Goal: Information Seeking & Learning: Learn about a topic

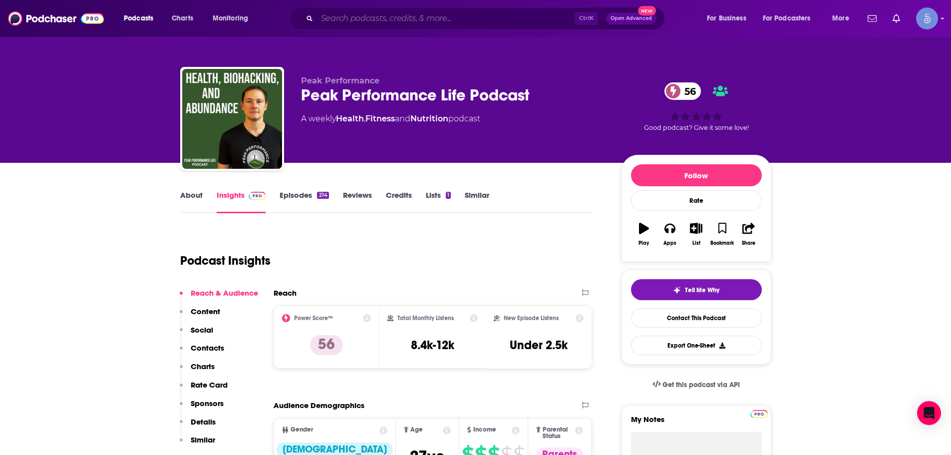
click at [512, 21] on input "Search podcasts, credits, & more..." at bounding box center [446, 18] width 258 height 16
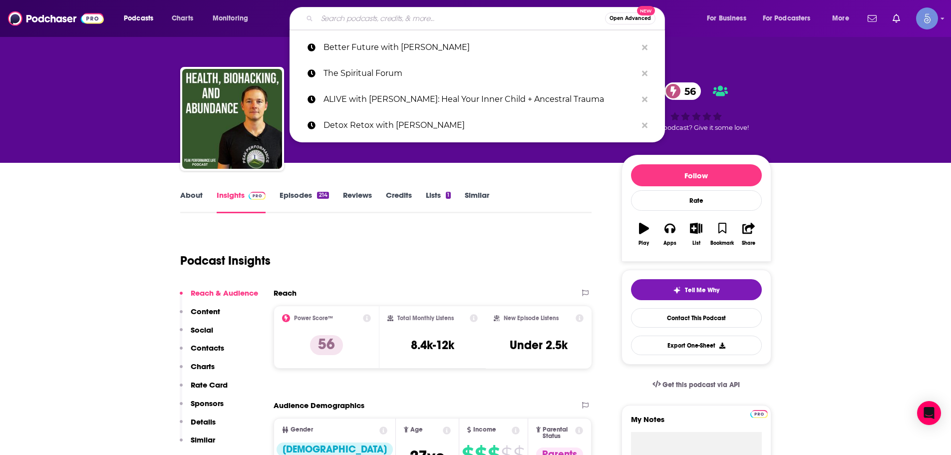
paste input "Cat & Nat Unfiltered"
type input "Cat & Nat Unfiltered"
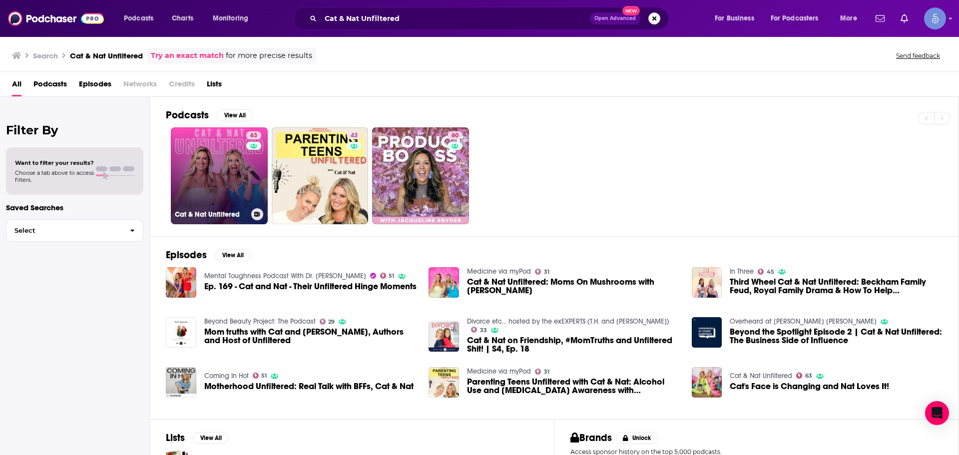
click at [227, 205] on link "63 Cat & Nat Unfiltered" at bounding box center [219, 175] width 97 height 97
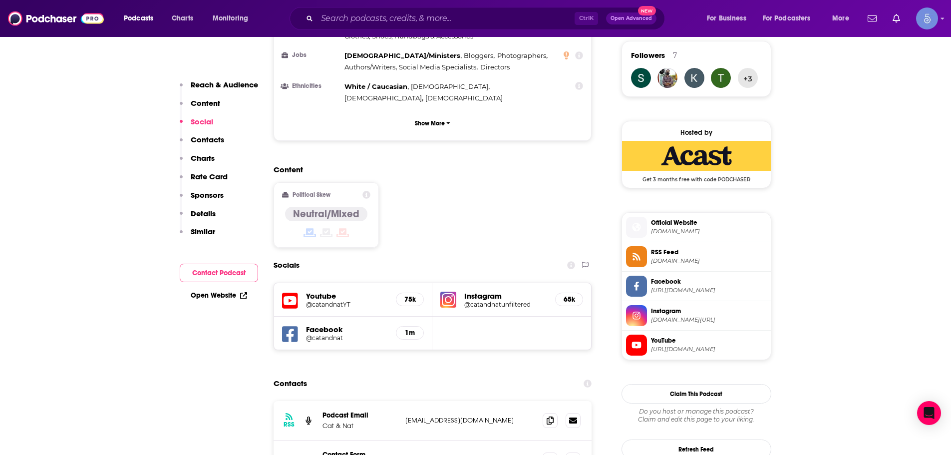
scroll to position [799, 0]
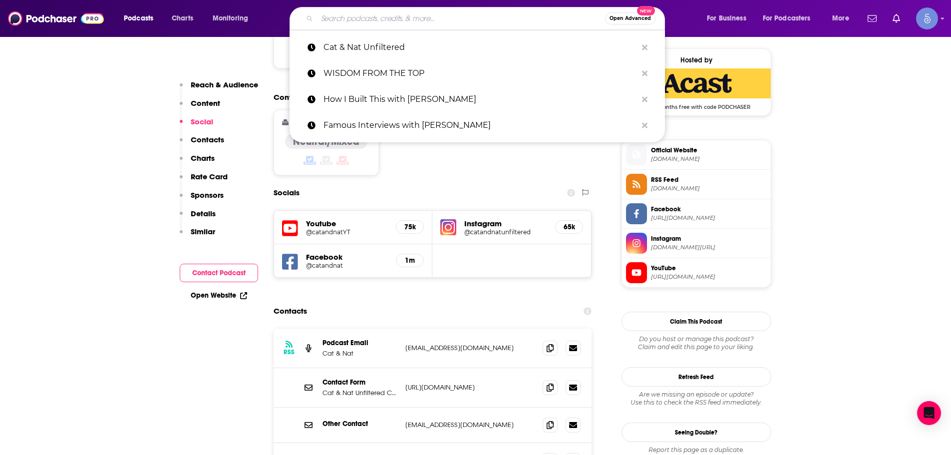
click at [370, 14] on input "Search podcasts, credits, & more..." at bounding box center [461, 18] width 288 height 16
paste input "[PERSON_NAME] Show"
type input "[PERSON_NAME] Show"
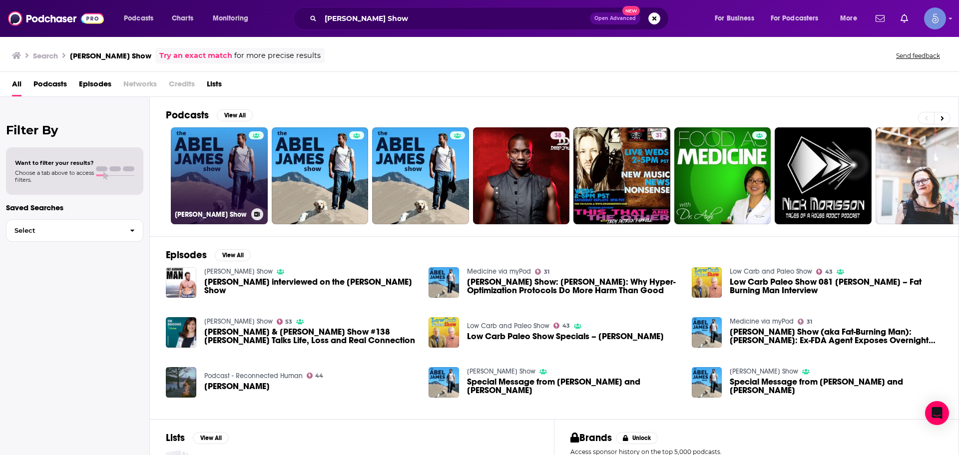
click at [181, 183] on link "[PERSON_NAME] Show" at bounding box center [219, 175] width 97 height 97
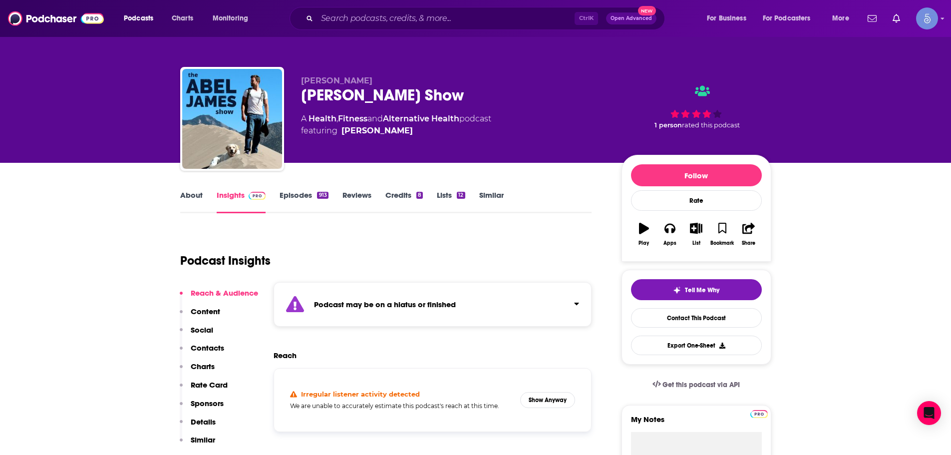
click at [571, 311] on div "Podcast may be on a hiatus or finished" at bounding box center [433, 304] width 319 height 44
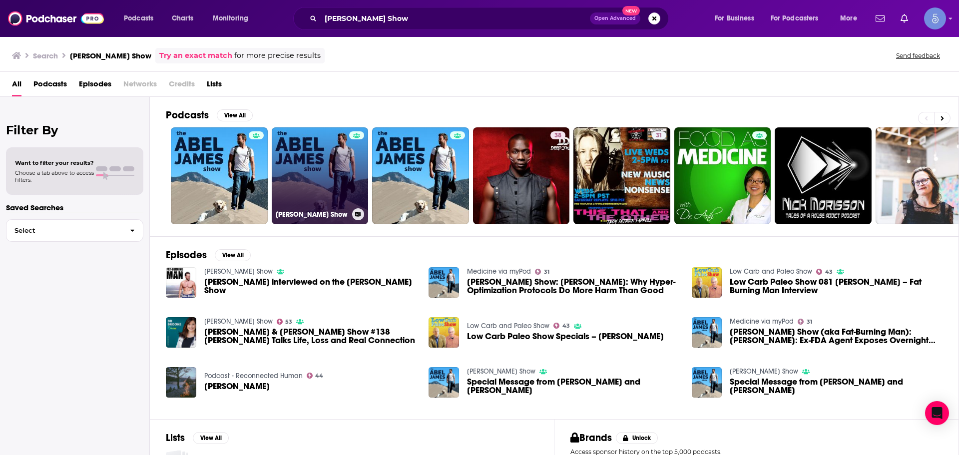
click at [287, 188] on link "[PERSON_NAME] Show" at bounding box center [320, 175] width 97 height 97
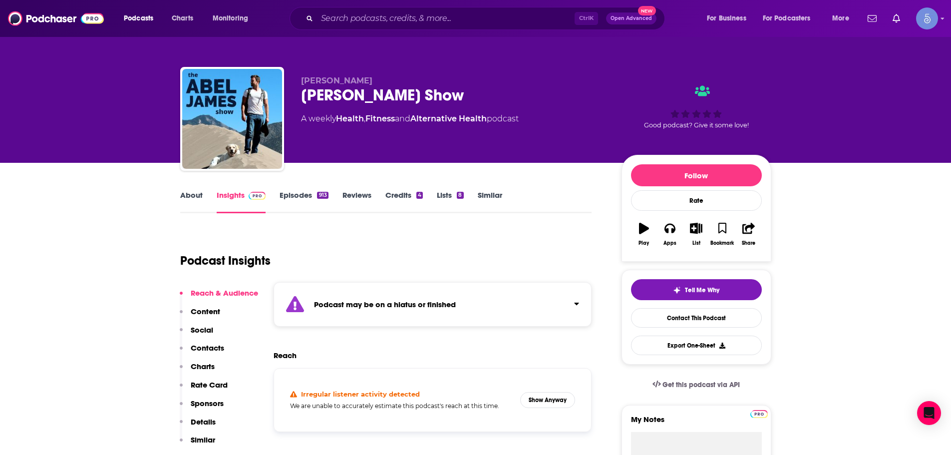
click at [580, 297] on div "Podcast may be on a hiatus or finished" at bounding box center [433, 304] width 319 height 44
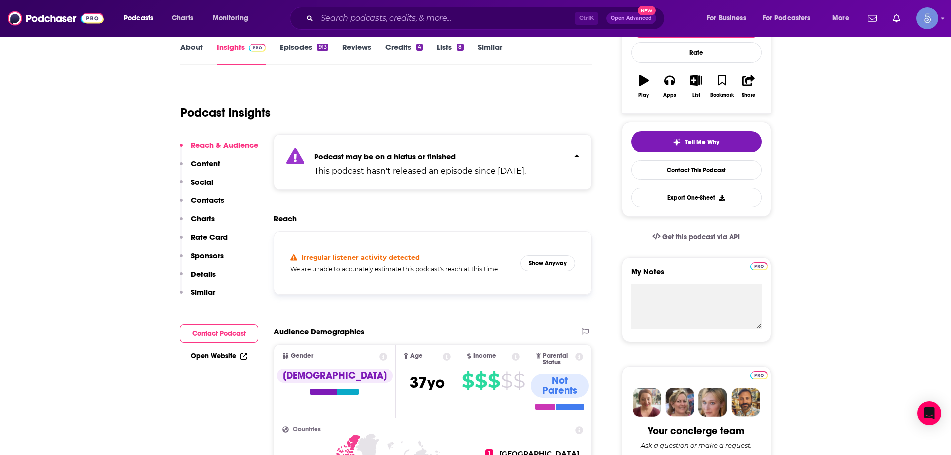
scroll to position [150, 0]
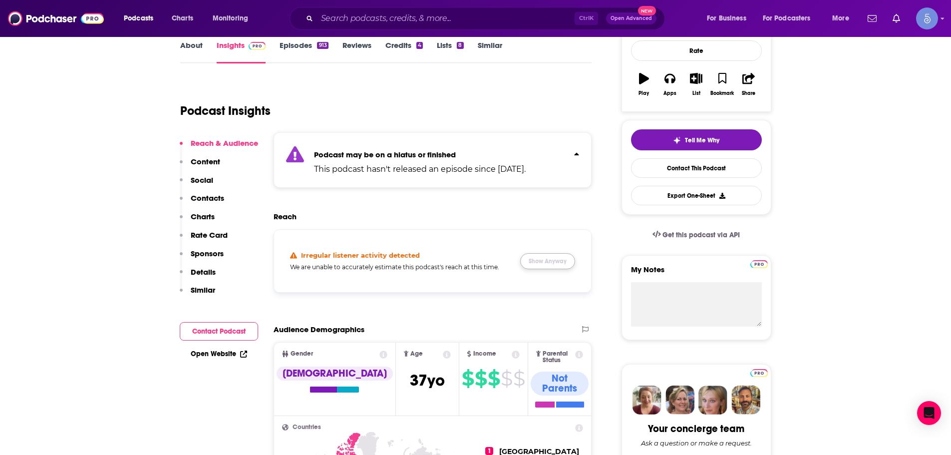
click at [537, 261] on button "Show Anyway" at bounding box center [547, 261] width 55 height 16
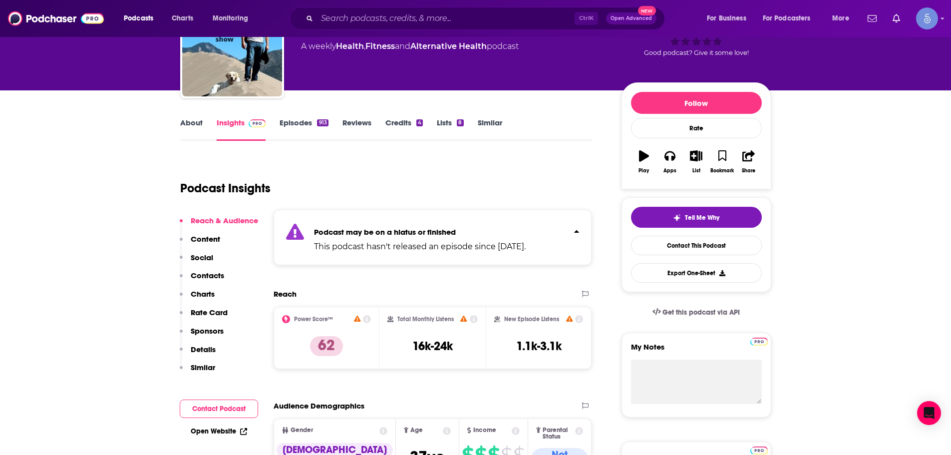
scroll to position [0, 0]
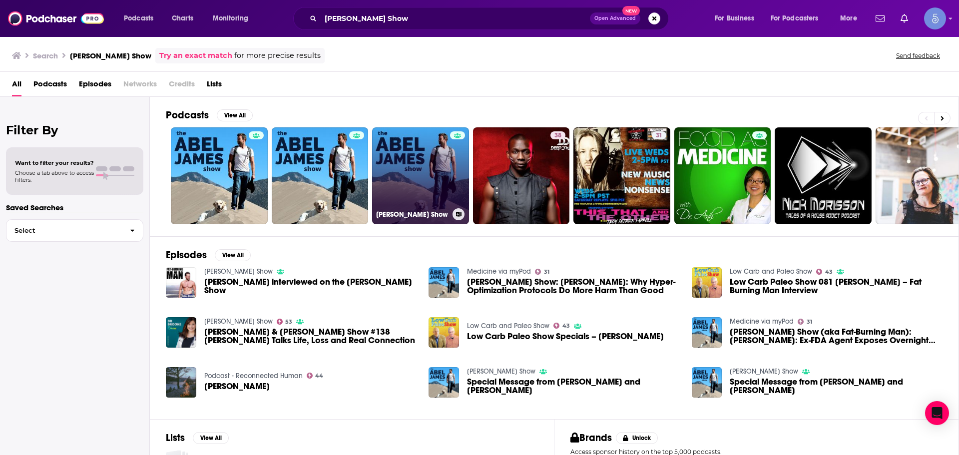
click at [420, 211] on h3 "[PERSON_NAME] Show" at bounding box center [412, 214] width 72 height 8
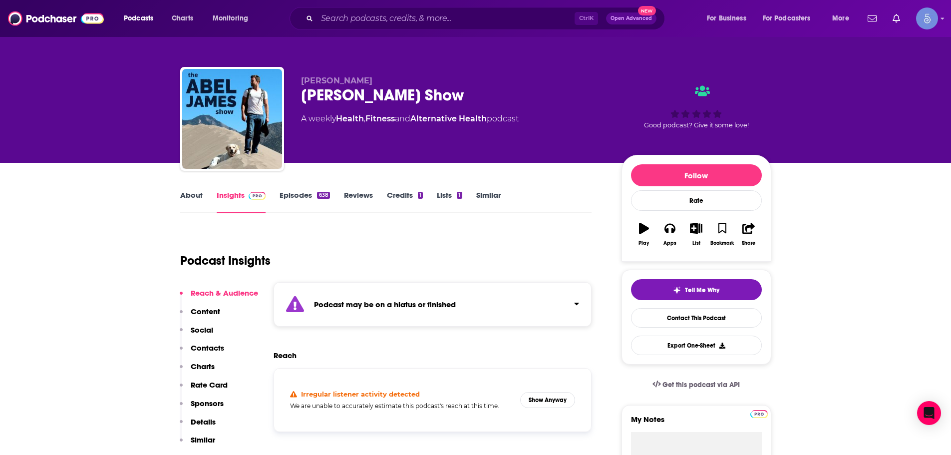
click at [566, 306] on div "Podcast may be on a hiatus or finished" at bounding box center [433, 304] width 319 height 44
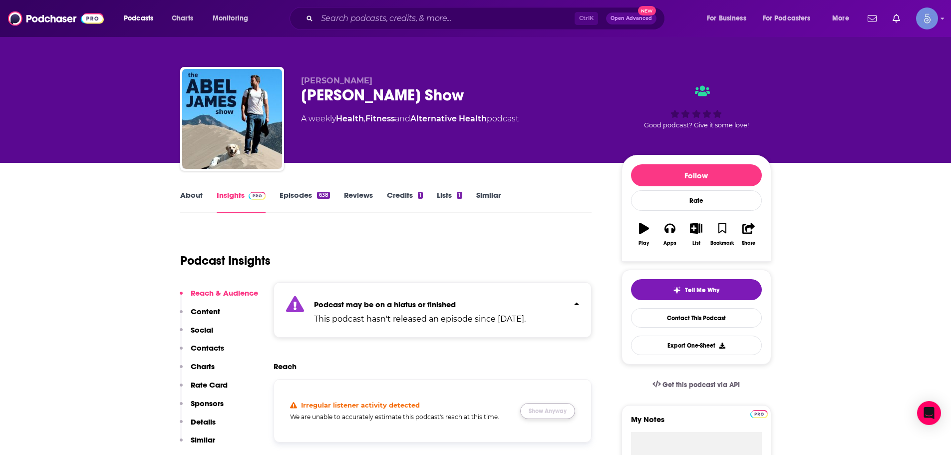
click at [544, 408] on button "Show Anyway" at bounding box center [547, 411] width 55 height 16
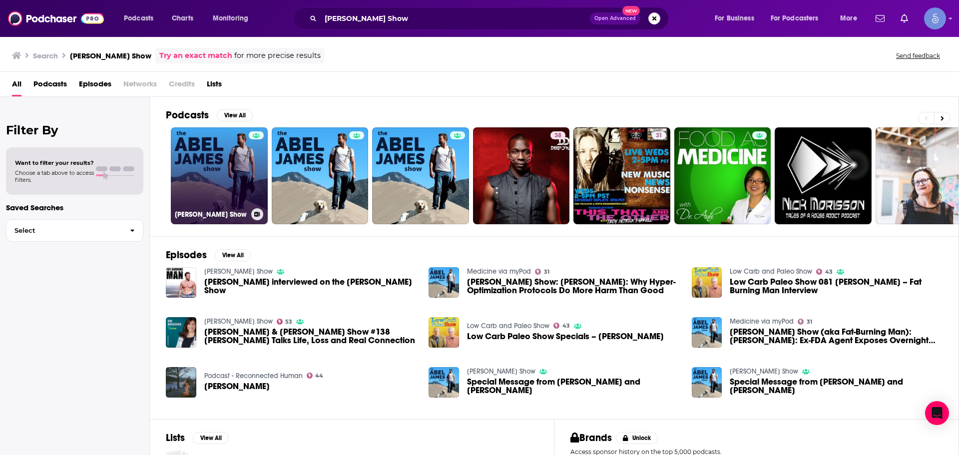
click at [218, 176] on link "[PERSON_NAME] Show" at bounding box center [219, 175] width 97 height 97
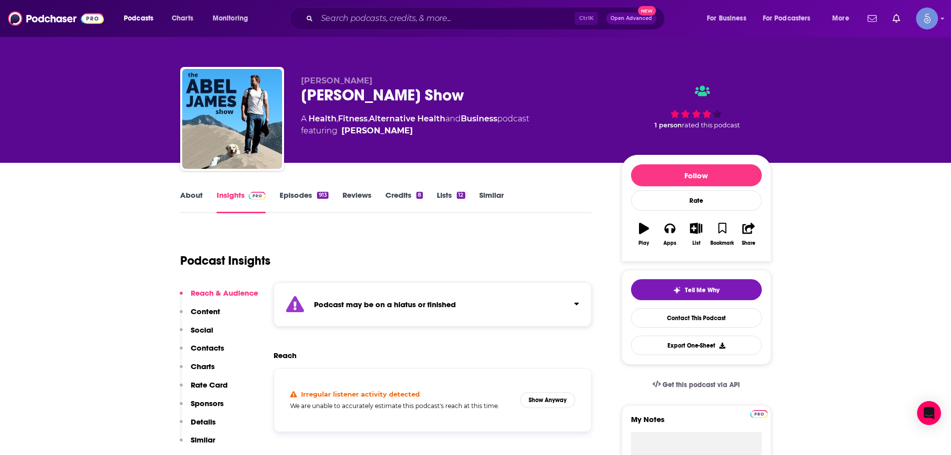
click at [581, 308] on div "Podcast may be on a hiatus or finished" at bounding box center [433, 304] width 319 height 44
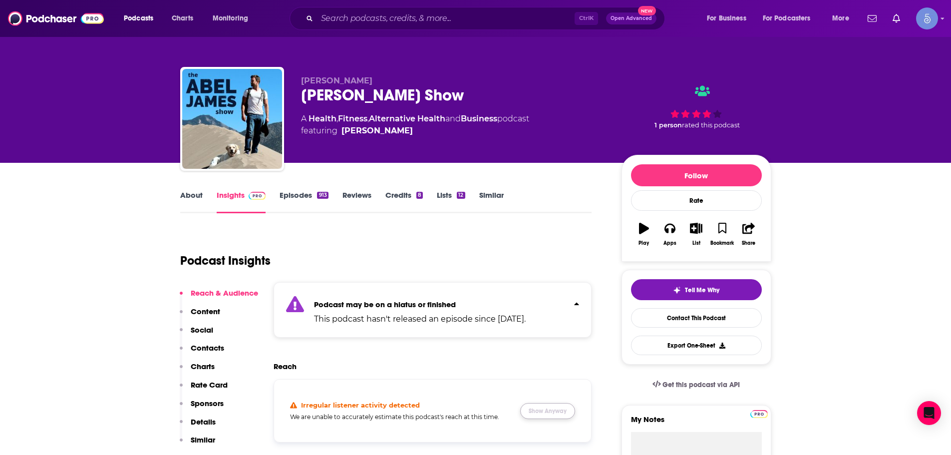
click at [556, 412] on button "Show Anyway" at bounding box center [547, 411] width 55 height 16
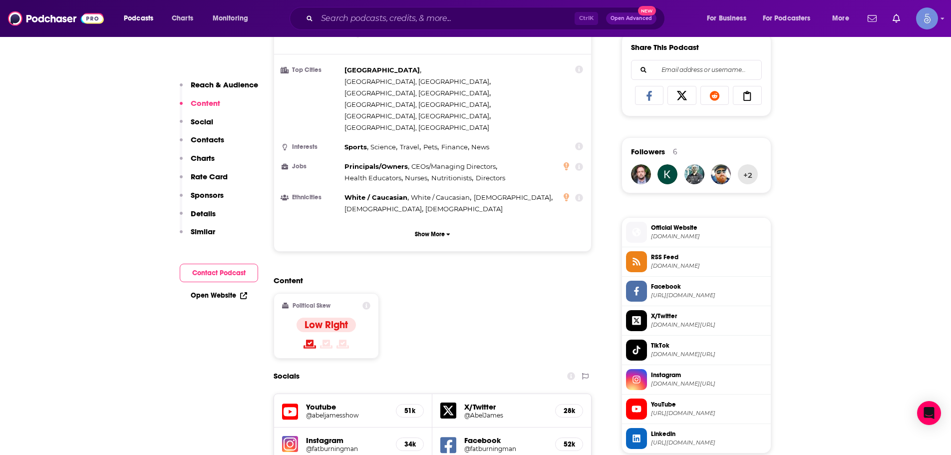
scroll to position [699, 0]
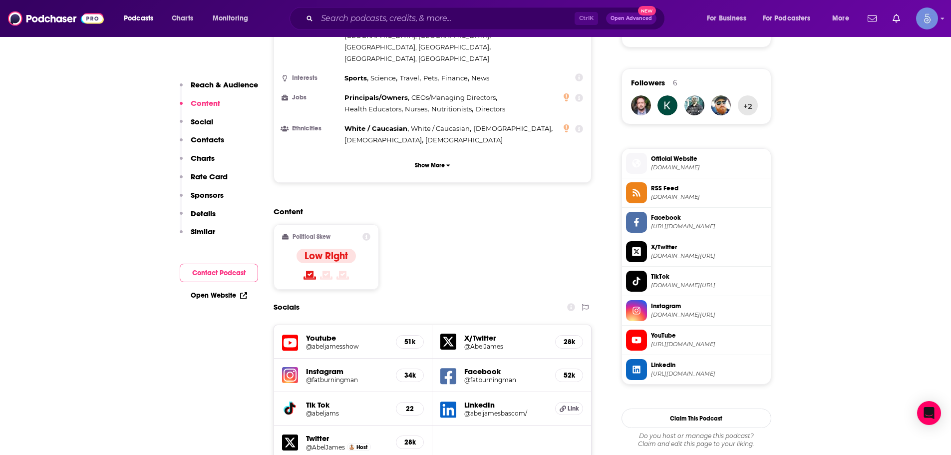
drag, startPoint x: 447, startPoint y: 316, endPoint x: 453, endPoint y: 425, distance: 109.1
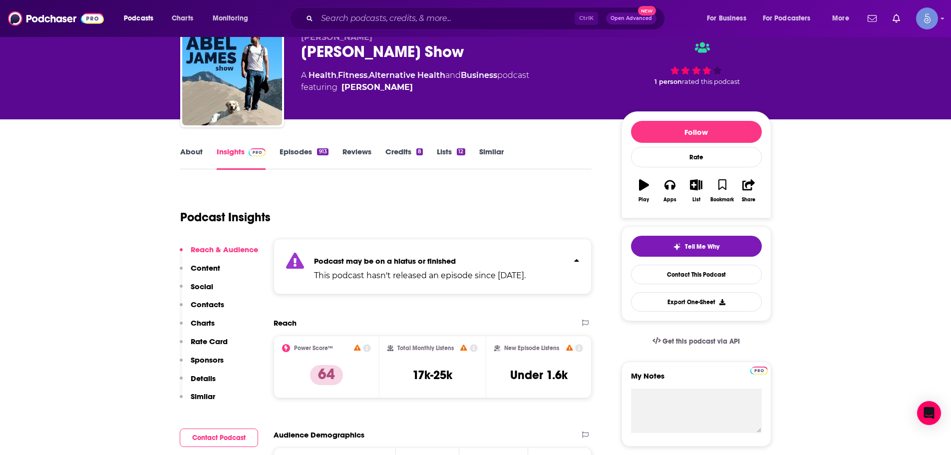
scroll to position [0, 0]
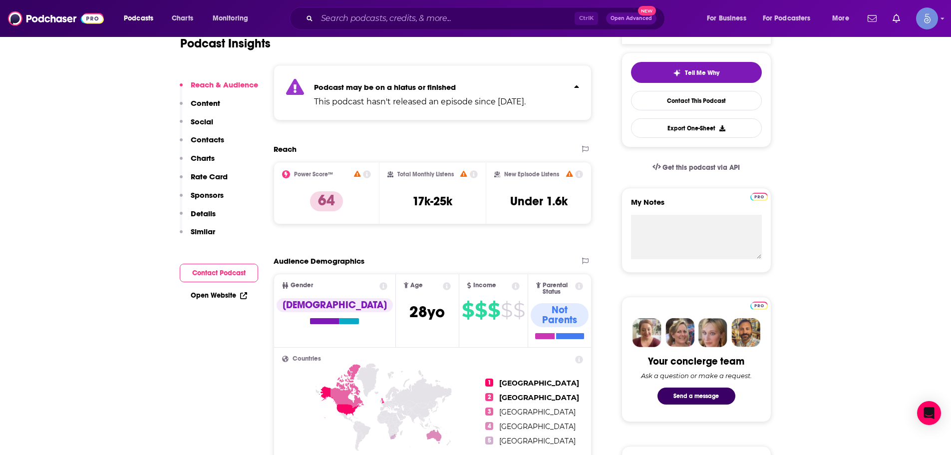
scroll to position [7, 0]
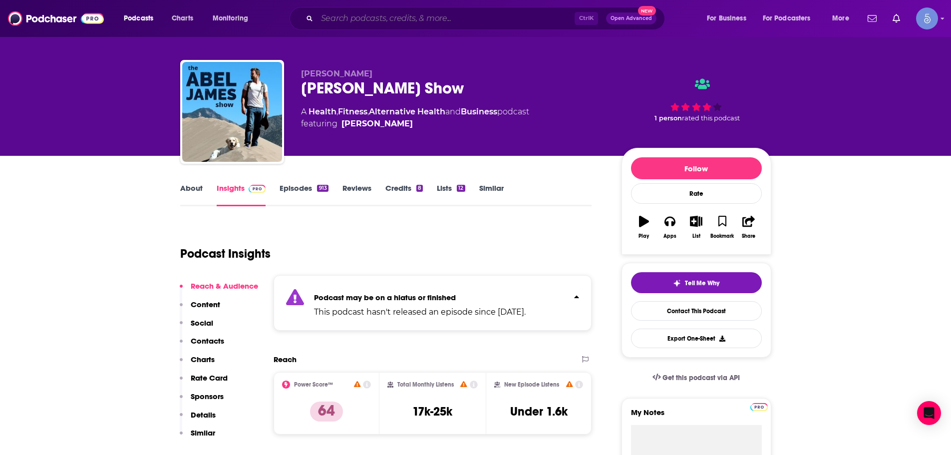
click at [410, 24] on input "Search podcasts, credits, & more..." at bounding box center [446, 18] width 258 height 16
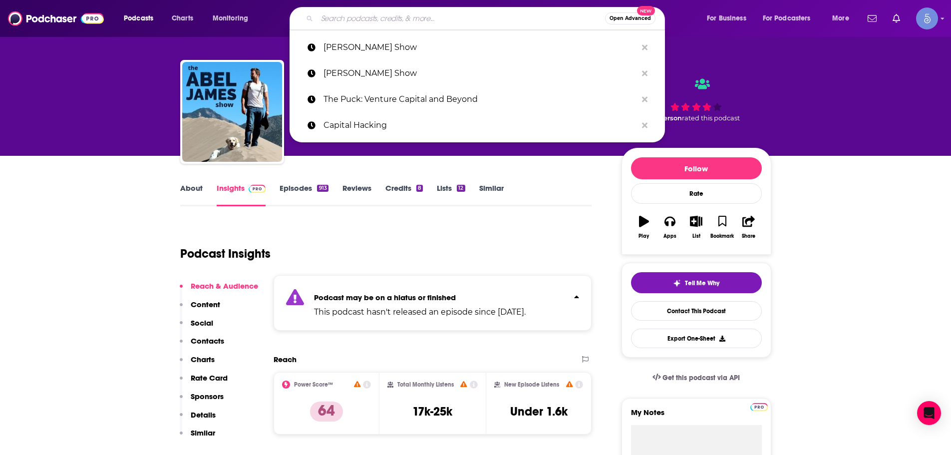
paste input "Feel Better, Live More with [PERSON_NAME]"
type input "Feel Better, Live More with [PERSON_NAME]"
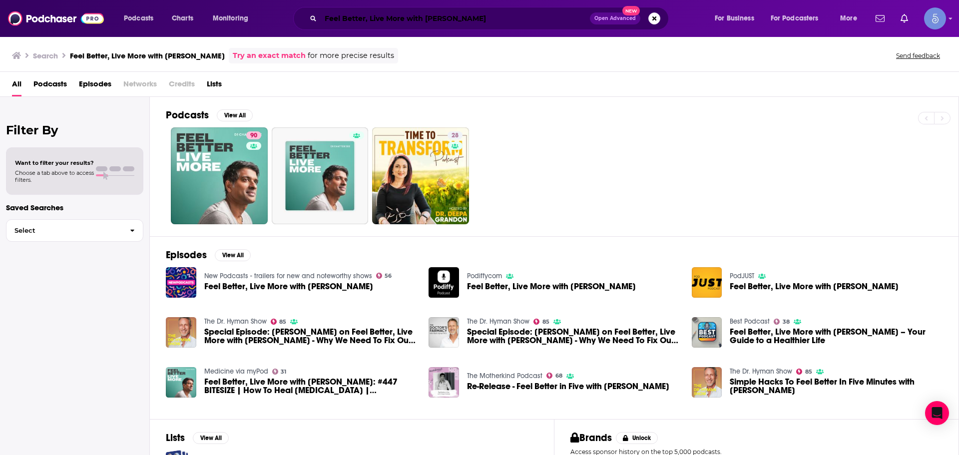
click at [458, 24] on input "Feel Better, Live More with [PERSON_NAME]" at bounding box center [455, 18] width 269 height 16
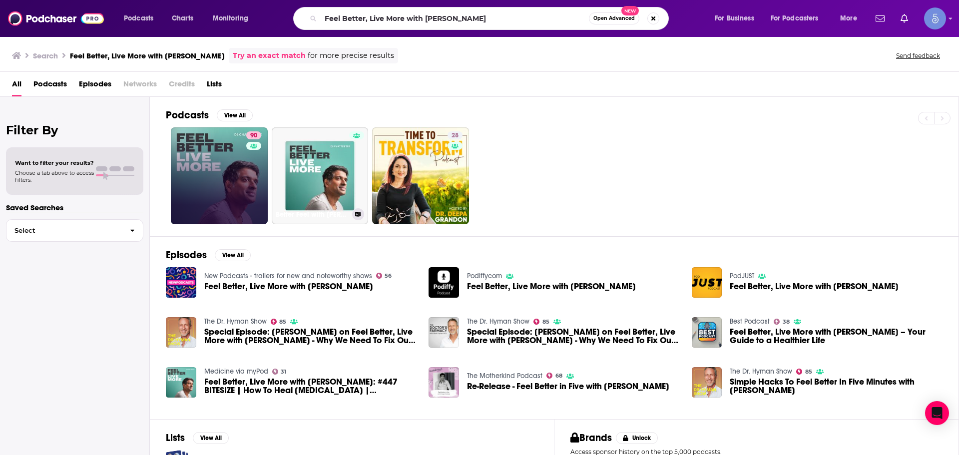
click at [252, 187] on div "90" at bounding box center [254, 175] width 17 height 89
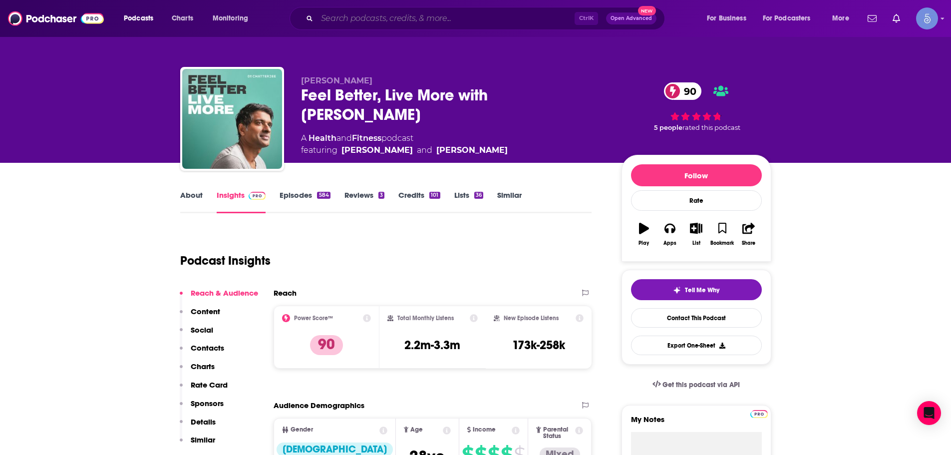
click at [489, 22] on input "Search podcasts, credits, & more..." at bounding box center [446, 18] width 258 height 16
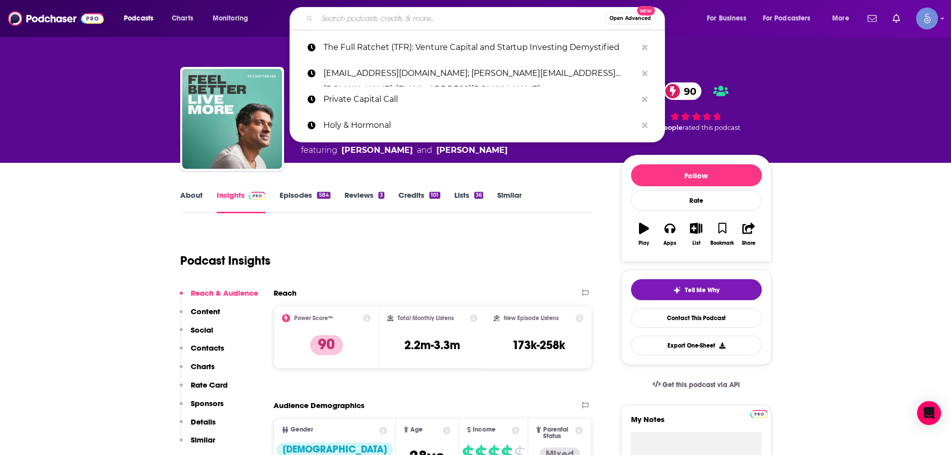
paste input "Boundless Life"
type input "Boundless Life"
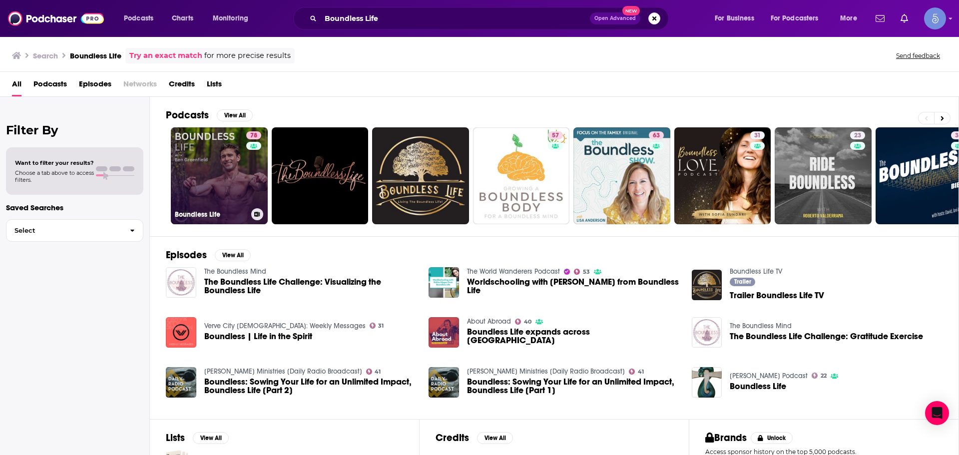
click at [196, 196] on link "78 Boundless Life" at bounding box center [219, 175] width 97 height 97
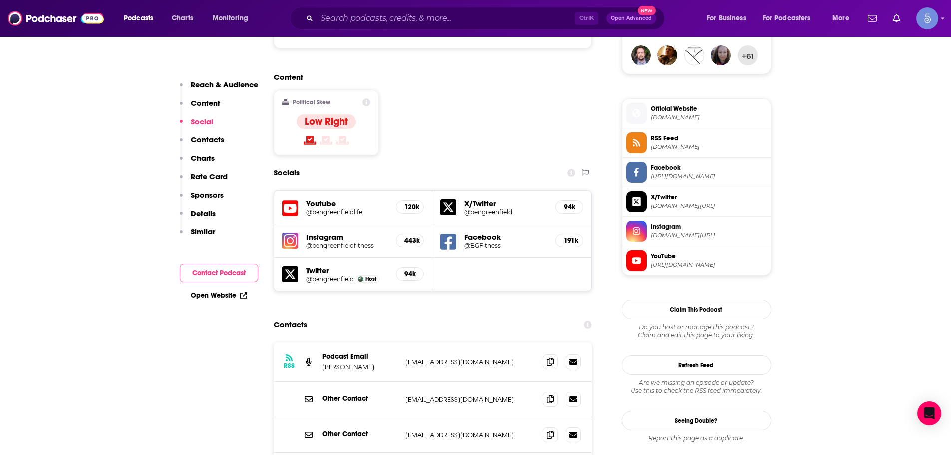
scroll to position [899, 0]
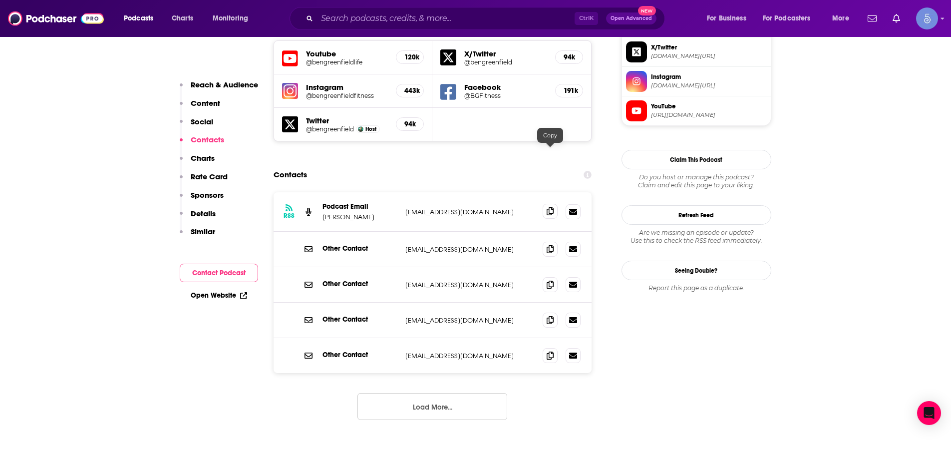
click at [551, 204] on span at bounding box center [550, 211] width 15 height 15
click at [551, 280] on icon at bounding box center [550, 284] width 7 height 8
click at [550, 312] on span at bounding box center [550, 319] width 15 height 15
click at [416, 19] on input "Search podcasts, credits, & more..." at bounding box center [446, 18] width 258 height 16
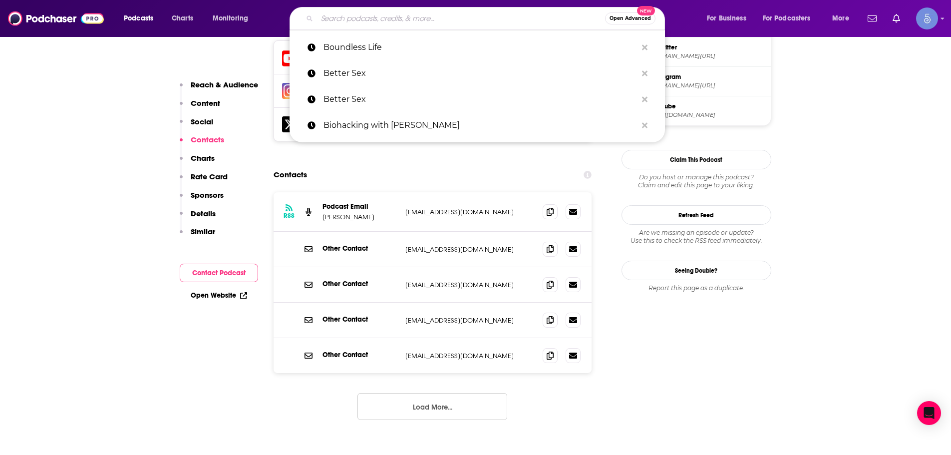
paste input "The Daily Motivation"
type input "The Daily Motivation"
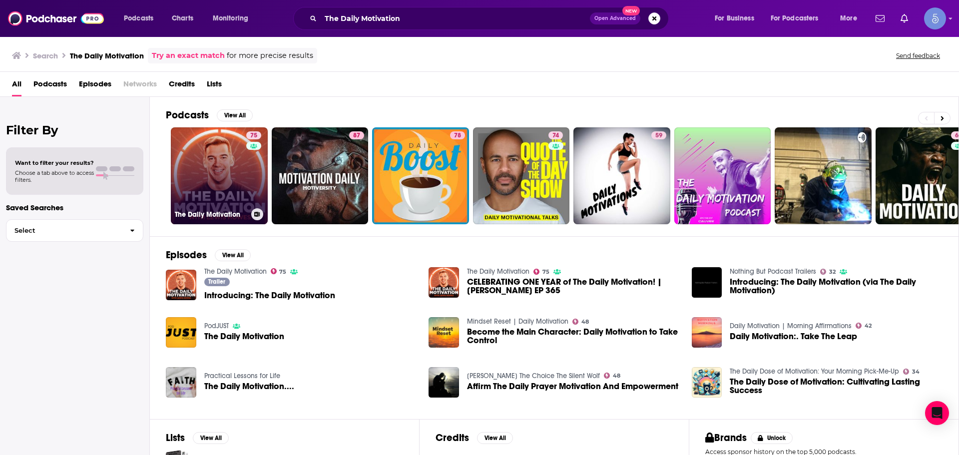
click at [207, 160] on link "75 The Daily Motivation" at bounding box center [219, 175] width 97 height 97
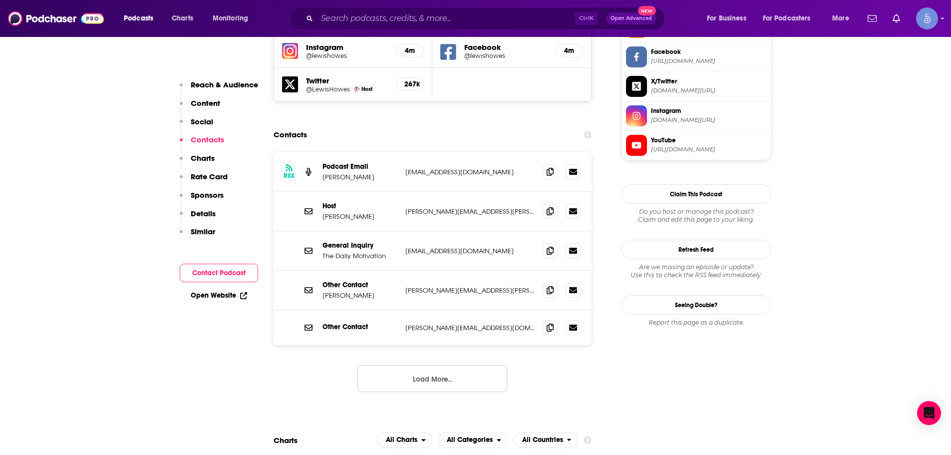
scroll to position [899, 0]
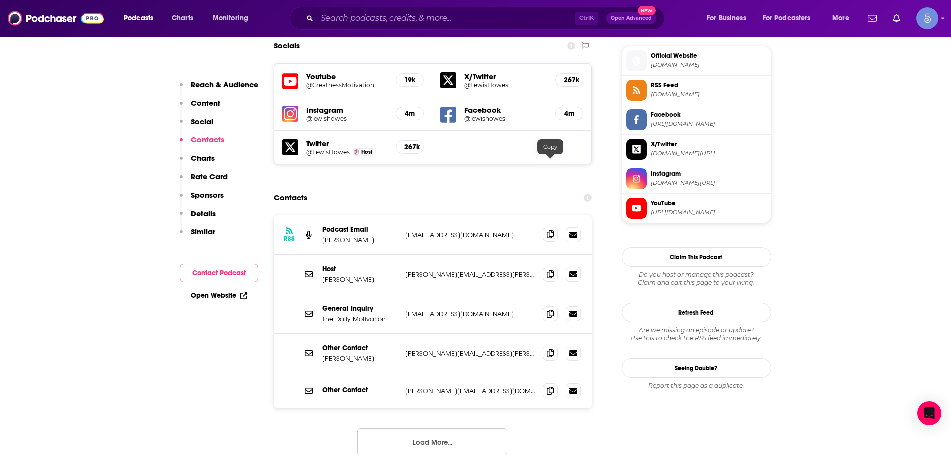
click at [547, 230] on icon at bounding box center [550, 234] width 7 height 8
click at [441, 14] on input "Search podcasts, credits, & more..." at bounding box center [446, 18] width 258 height 16
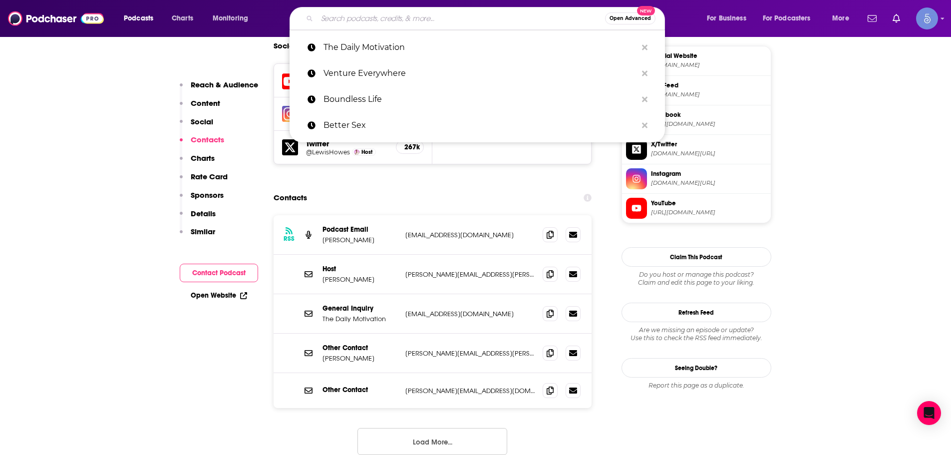
paste input "WHOOP Podcast"
type input "WHOOP Podcast"
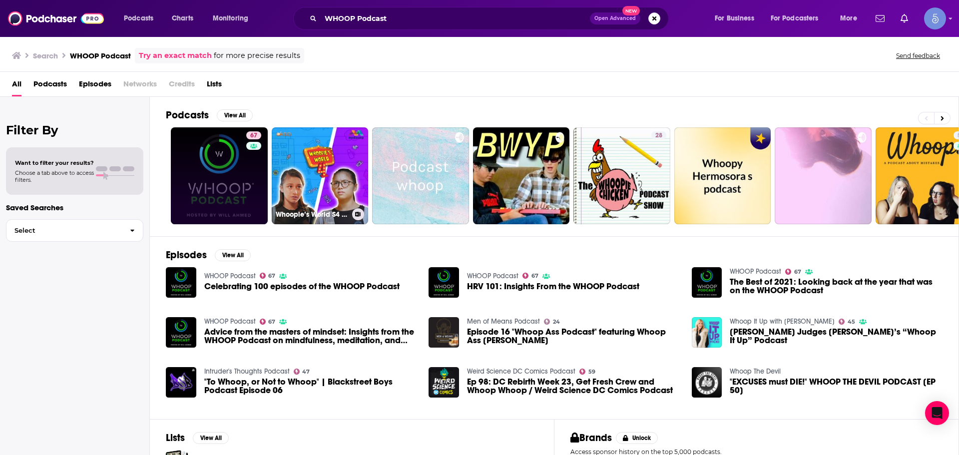
click at [239, 174] on link "67" at bounding box center [219, 175] width 97 height 97
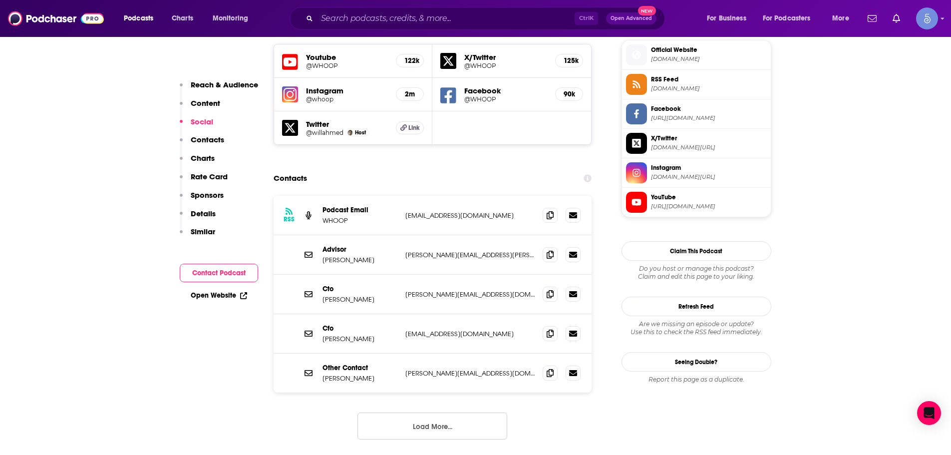
scroll to position [849, 0]
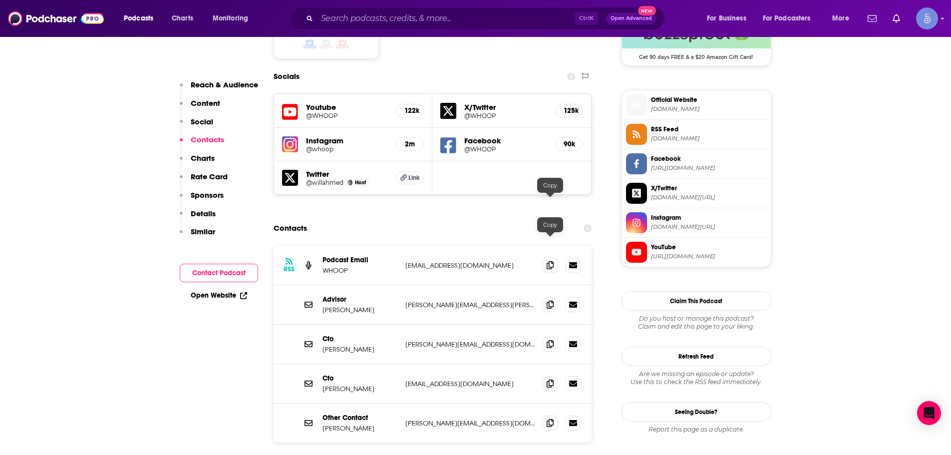
click at [551, 258] on div at bounding box center [562, 265] width 38 height 15
click at [552, 261] on icon at bounding box center [550, 265] width 7 height 8
click at [547, 297] on span at bounding box center [550, 304] width 15 height 15
click at [552, 300] on icon at bounding box center [550, 304] width 7 height 8
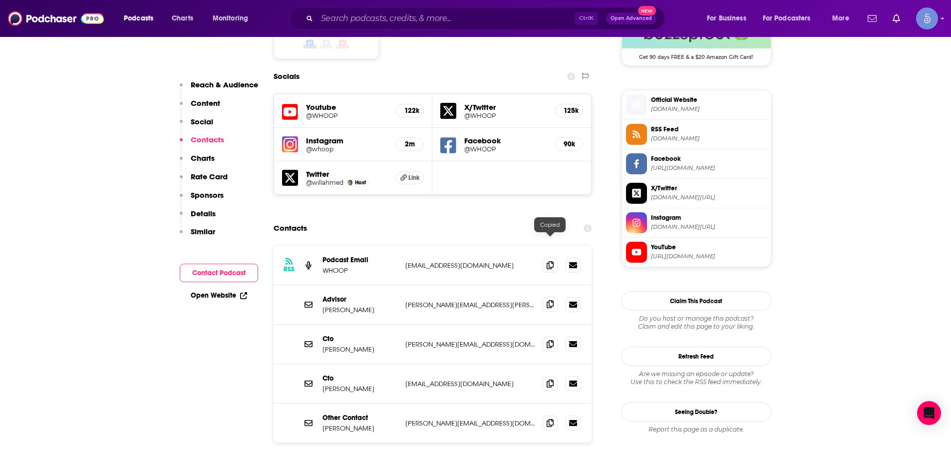
click at [552, 300] on icon at bounding box center [550, 304] width 7 height 8
click at [551, 340] on icon at bounding box center [550, 344] width 7 height 8
click at [543, 376] on span at bounding box center [550, 383] width 15 height 15
click at [546, 415] on span at bounding box center [550, 422] width 15 height 15
click at [487, 14] on input "Search podcasts, credits, & more..." at bounding box center [446, 18] width 258 height 16
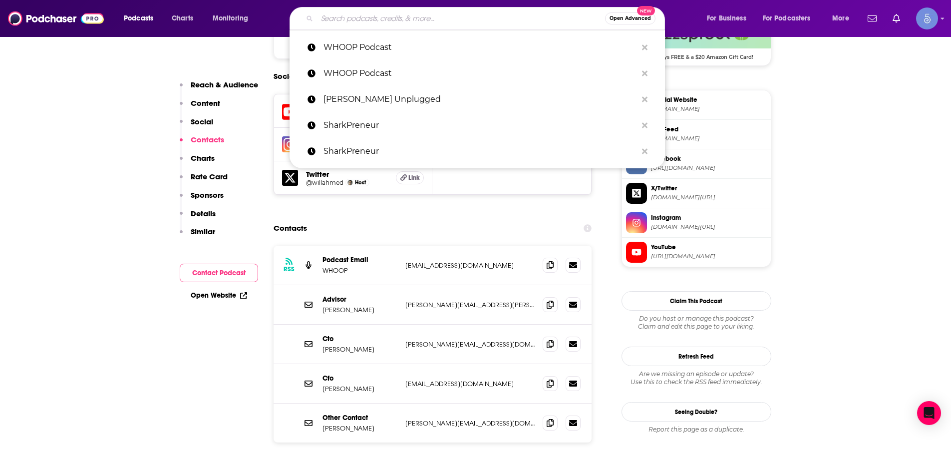
paste input "The Anxiety Chicks"
type input "The Anxiety Chicks"
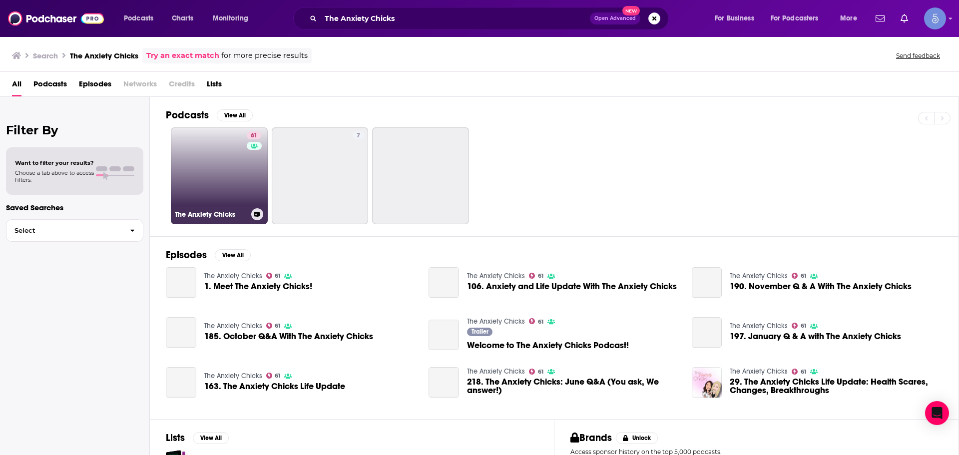
click at [217, 171] on link "61 The Anxiety Chicks" at bounding box center [219, 175] width 97 height 97
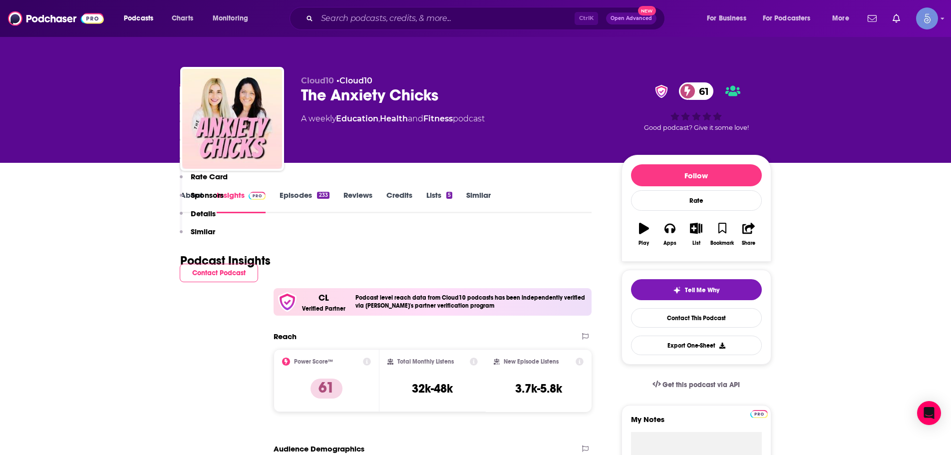
scroll to position [300, 0]
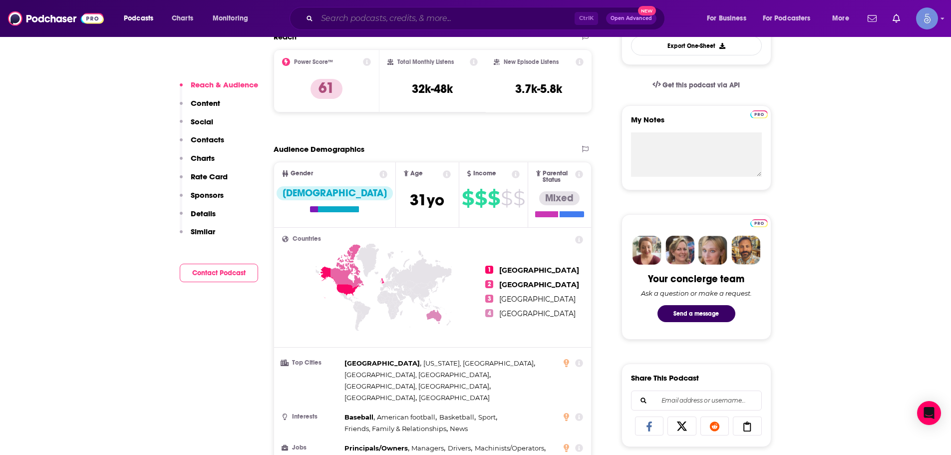
click at [452, 16] on input "Search podcasts, credits, & more..." at bounding box center [446, 18] width 258 height 16
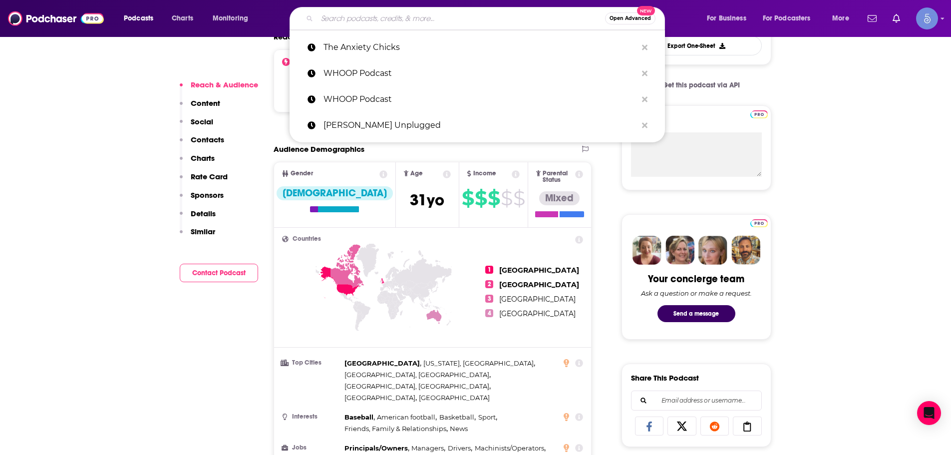
paste input "The Doctor's Kitchen Podcast"
type input "The Doctor's Kitchen Podcast"
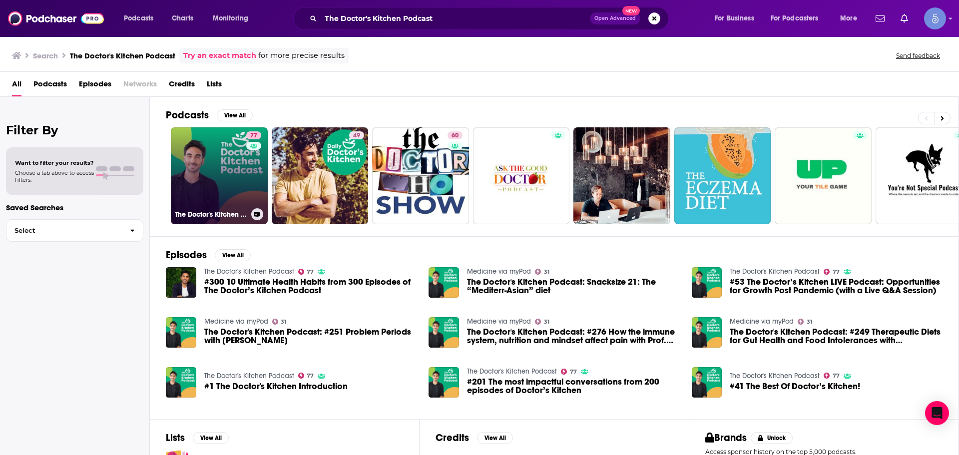
click at [231, 179] on link "77 The Doctor's Kitchen Podcast" at bounding box center [219, 175] width 97 height 97
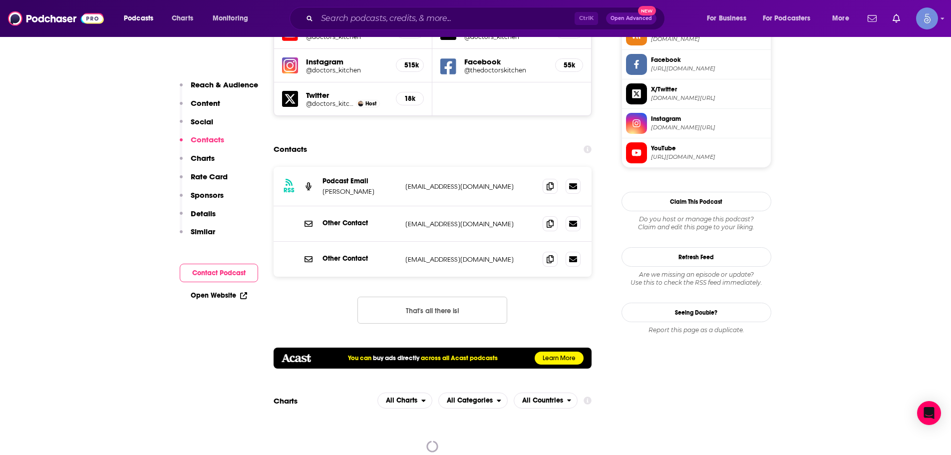
scroll to position [949, 0]
click at [550, 254] on icon at bounding box center [550, 258] width 7 height 8
click at [535, 14] on input "Search podcasts, credits, & more..." at bounding box center [446, 18] width 258 height 16
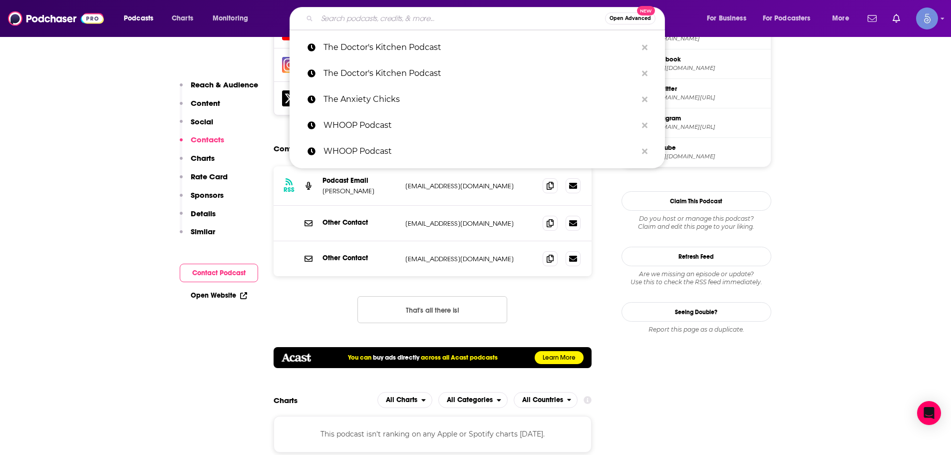
paste input "Over 50 & Flourishing with [PERSON_NAME]"
type input "Over 50 & Flourishing with [PERSON_NAME]"
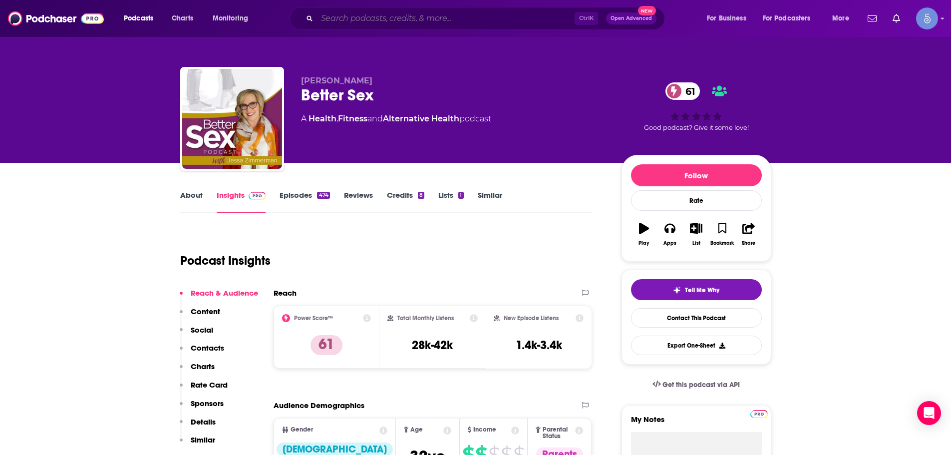
click at [358, 15] on input "Search podcasts, credits, & more..." at bounding box center [446, 18] width 258 height 16
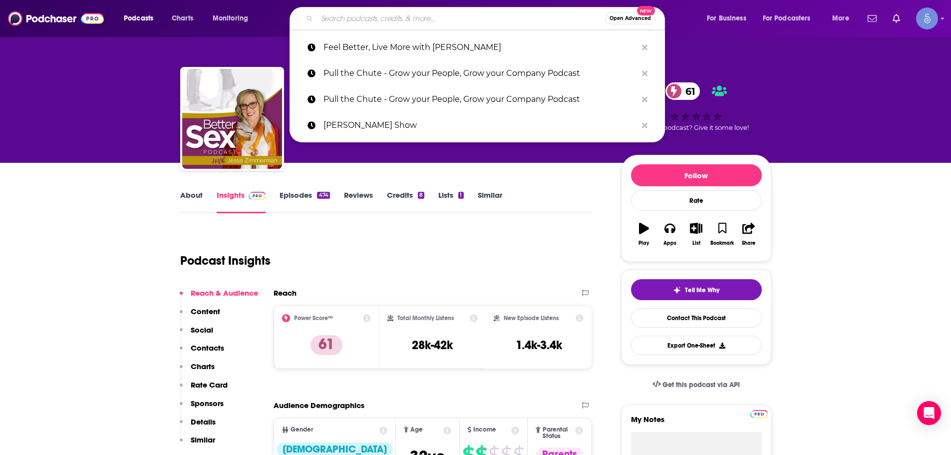
paste input "The Thick Thighs Save Lives Podcast"
type input "The Thick Thighs Save Lives Podcast"
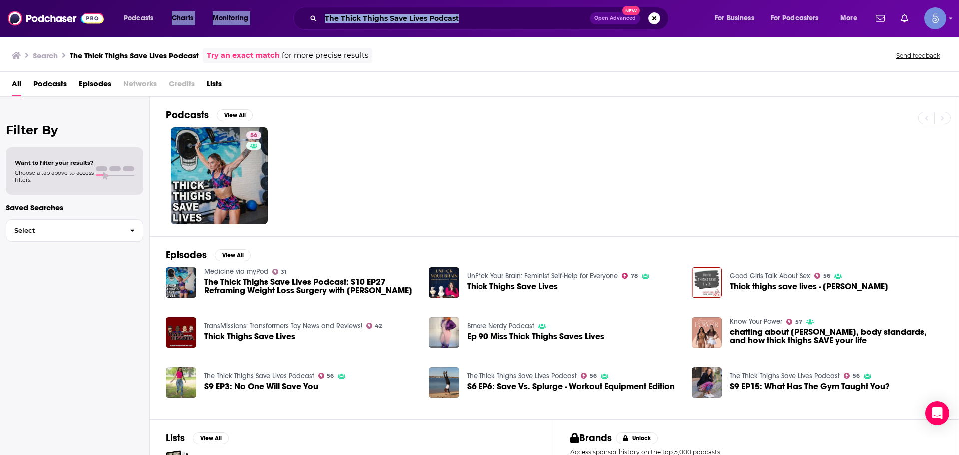
drag, startPoint x: 514, startPoint y: 28, endPoint x: 171, endPoint y: 28, distance: 342.6
click at [171, 28] on div "Podcasts Charts Monitoring The Thick Thighs Save Lives Podcast Open Advanced Ne…" at bounding box center [492, 18] width 750 height 23
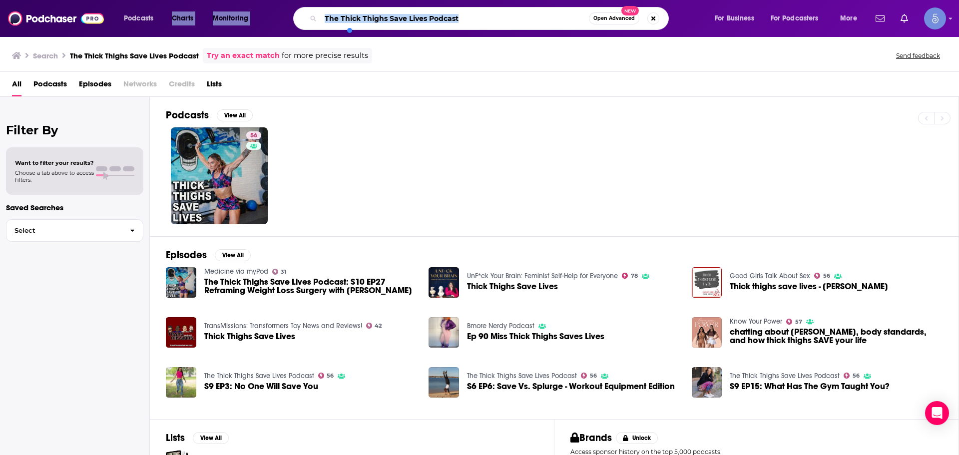
copy div "Charts Monitoring"
click at [501, 14] on input "The Thick Thighs Save Lives Podcast" at bounding box center [455, 18] width 268 height 16
drag, startPoint x: 501, startPoint y: 14, endPoint x: 260, endPoint y: -31, distance: 245.6
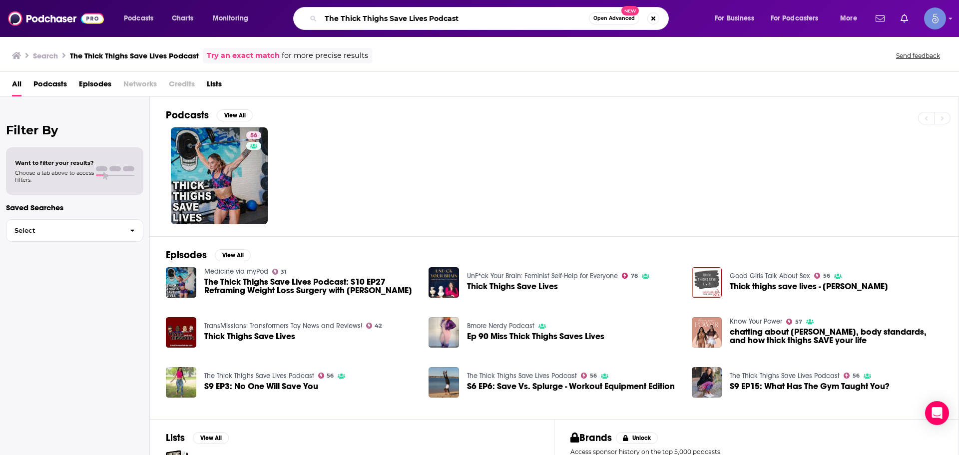
click at [260, 0] on html "Podcasts Charts Monitoring The Thick Thighs Save Lives Podcast Open Advanced Ne…" at bounding box center [479, 227] width 959 height 455
paste input "Holy & Hormonal"
type input "Holy & Hormonal"
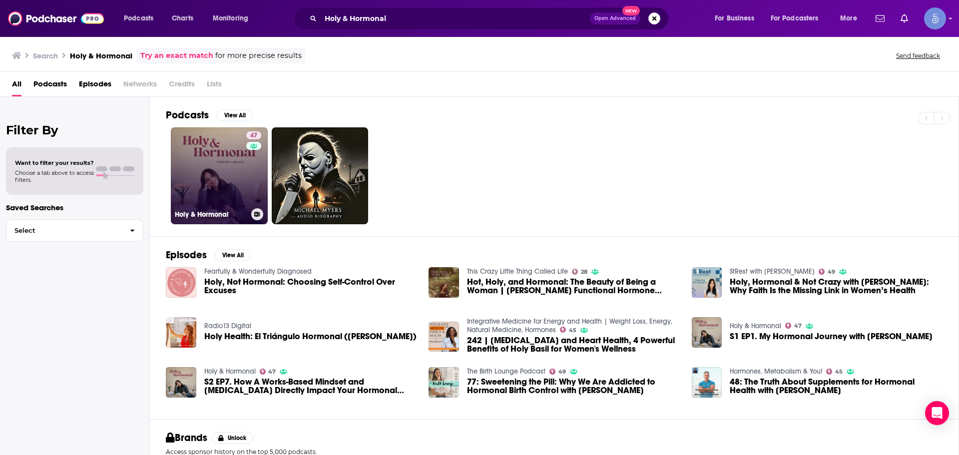
click at [174, 170] on link "47 Holy & Hormonal" at bounding box center [219, 175] width 97 height 97
